Goal: Check status: Check status

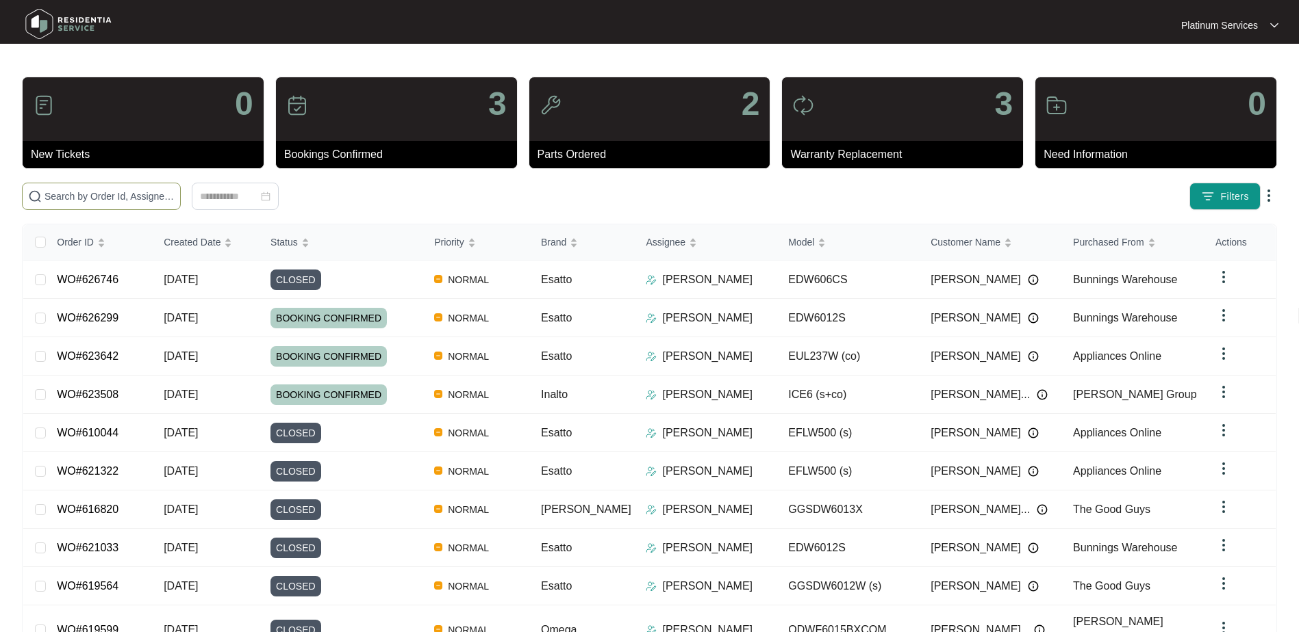
click at [54, 199] on input "text" at bounding box center [109, 196] width 130 height 15
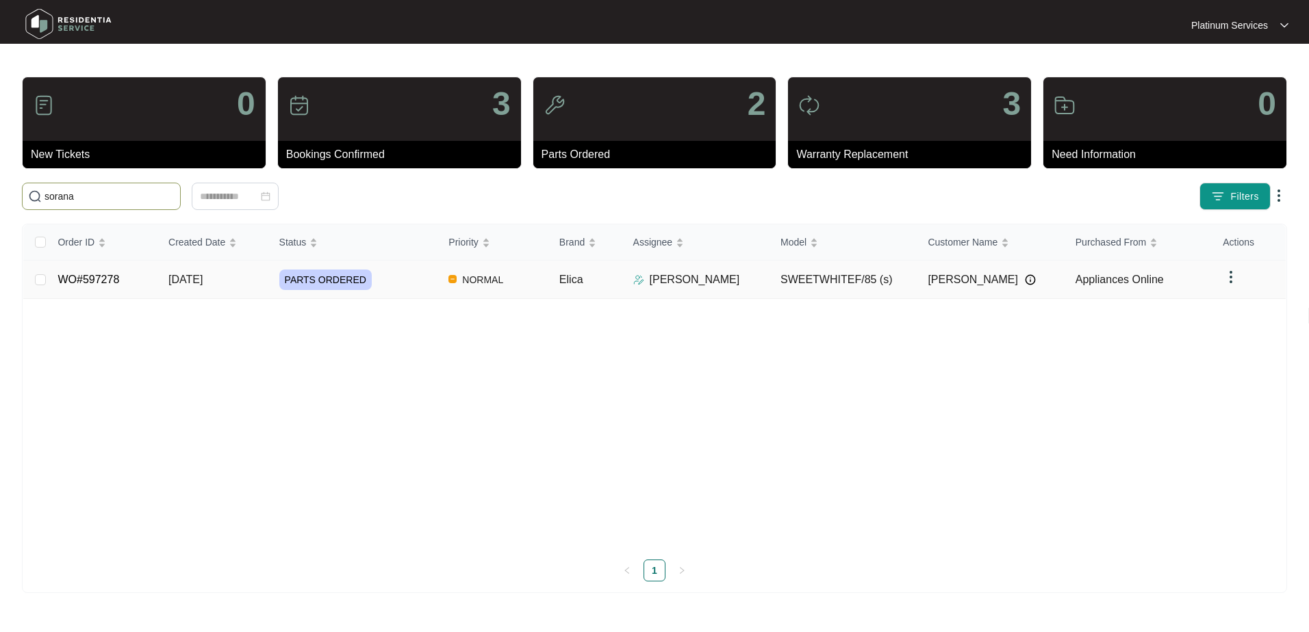
type input "sorana"
click at [817, 283] on td "SWEETWHITEF/85 (s)" at bounding box center [842, 280] width 147 height 38
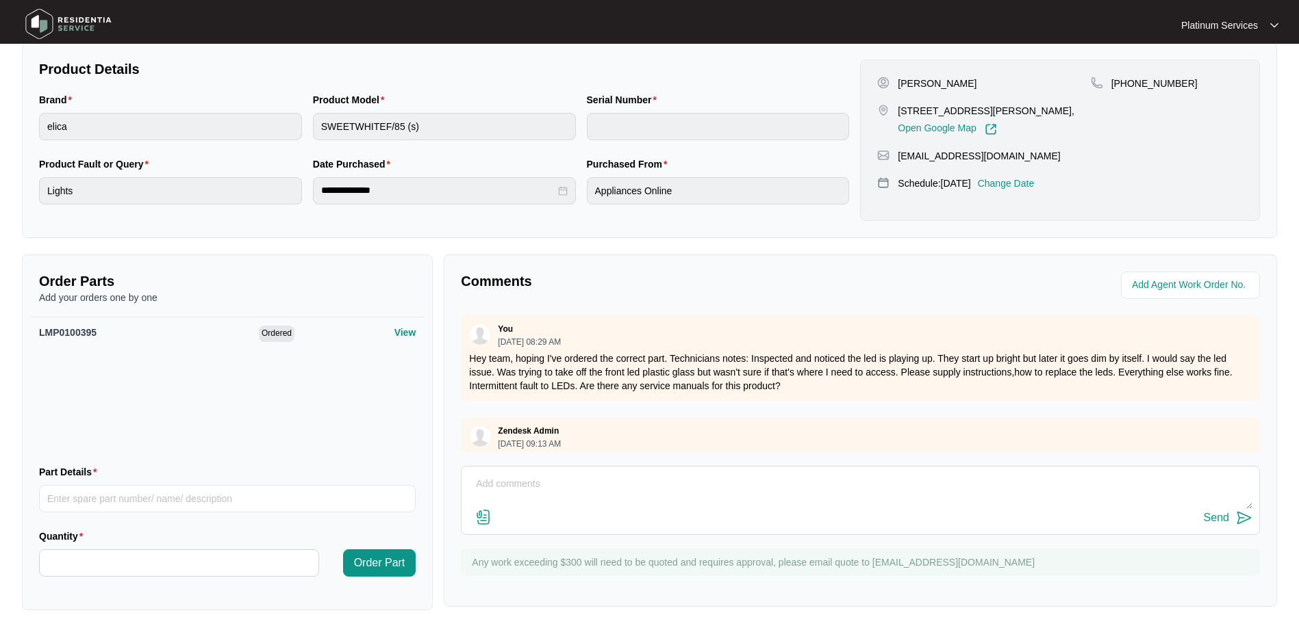
scroll to position [73, 0]
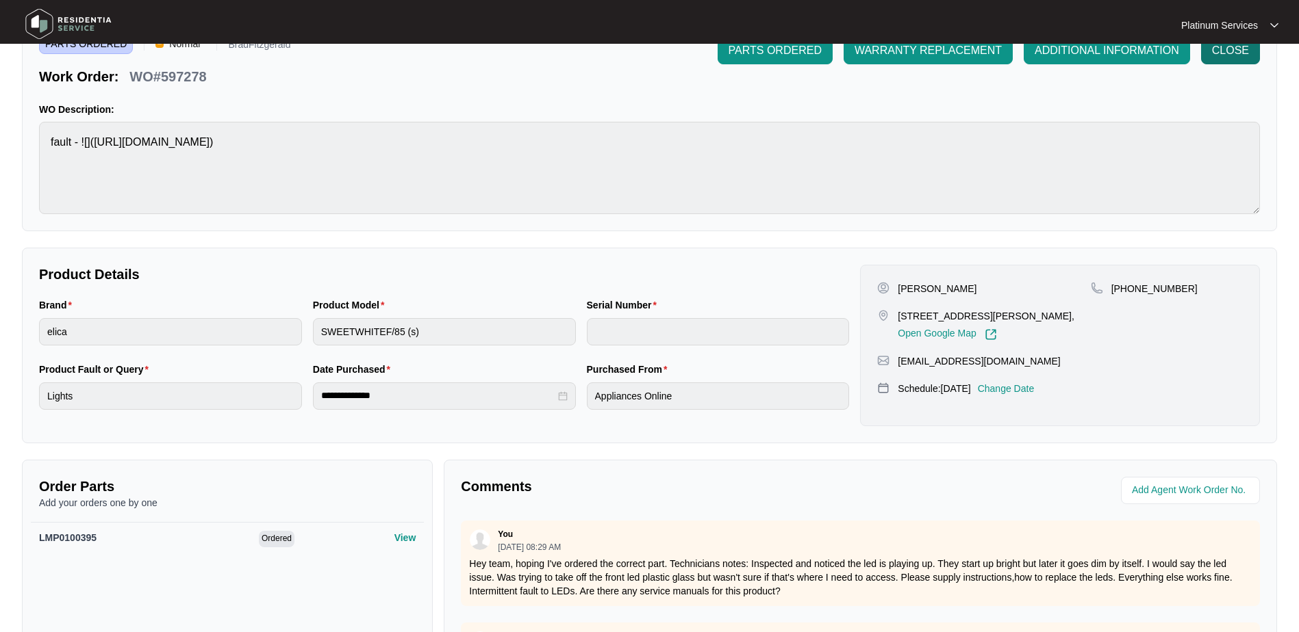
click at [1218, 55] on span "CLOSE" at bounding box center [1230, 50] width 37 height 16
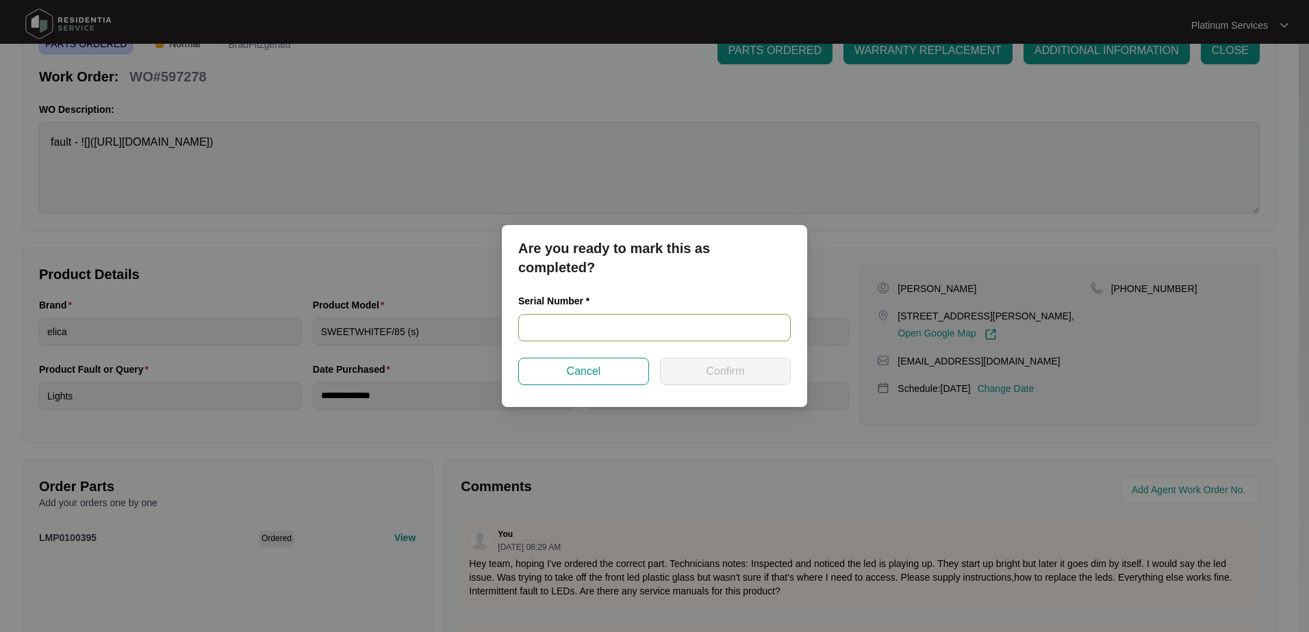
click at [638, 330] on input "text" at bounding box center [654, 327] width 272 height 27
paste input "208355406314"
type input "208355406314"
click at [688, 367] on button "Confirm" at bounding box center [725, 371] width 131 height 27
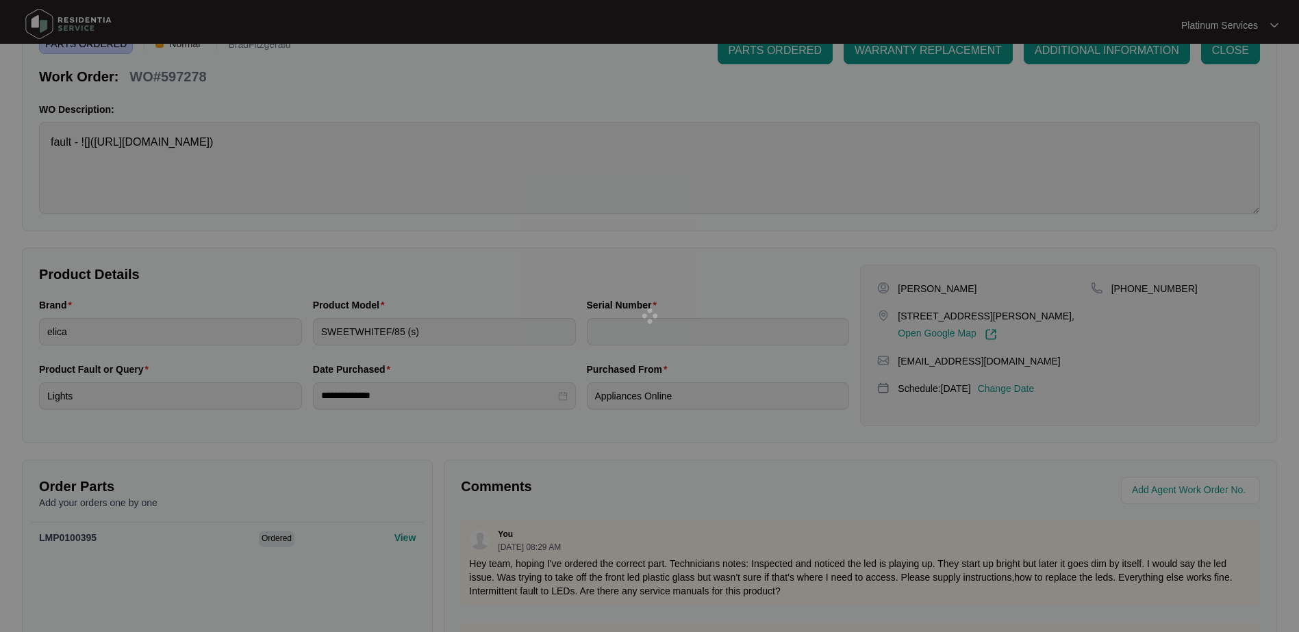
type input "208355406314"
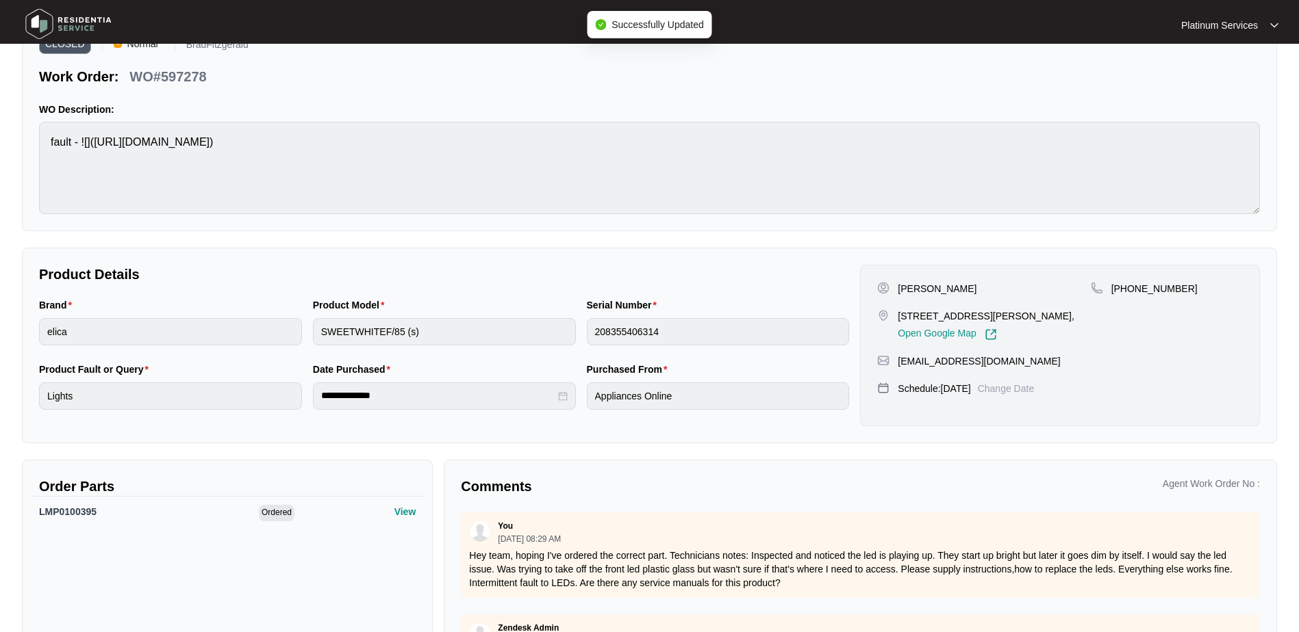
scroll to position [0, 0]
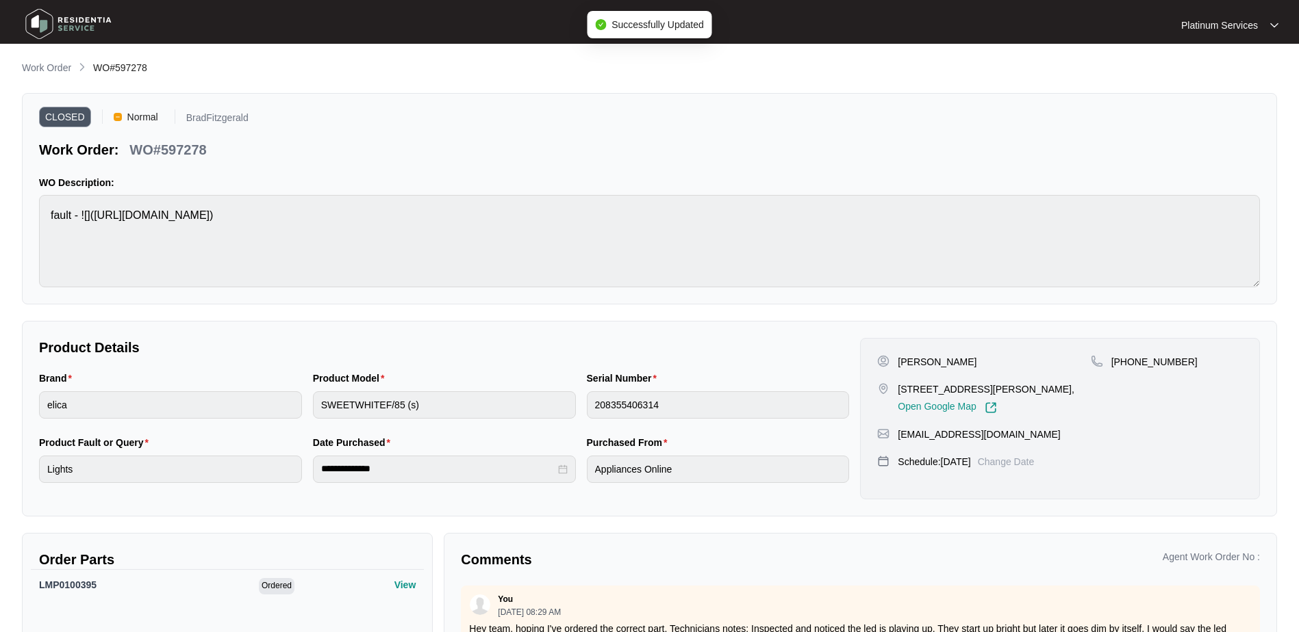
click at [60, 71] on p "Work Order" at bounding box center [46, 68] width 49 height 14
